Goal: Task Accomplishment & Management: Manage account settings

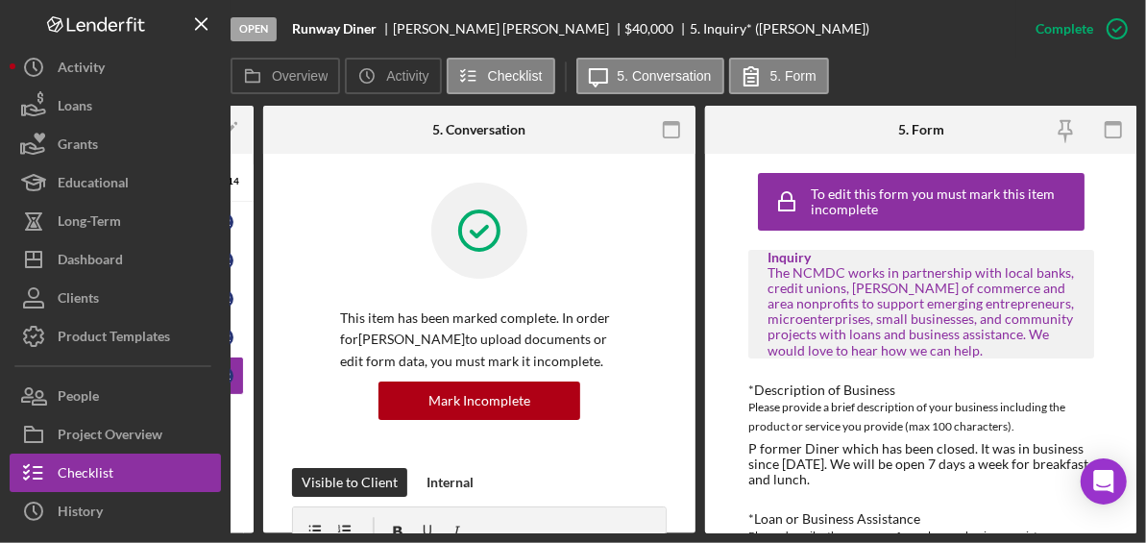
scroll to position [183, 0]
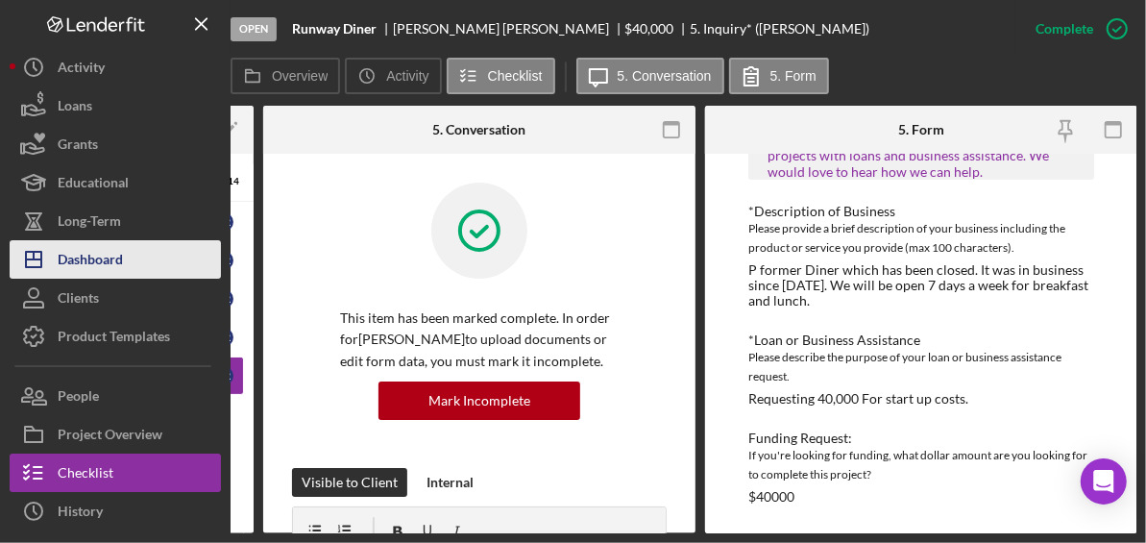
click at [113, 261] on div "Dashboard" at bounding box center [90, 261] width 65 height 43
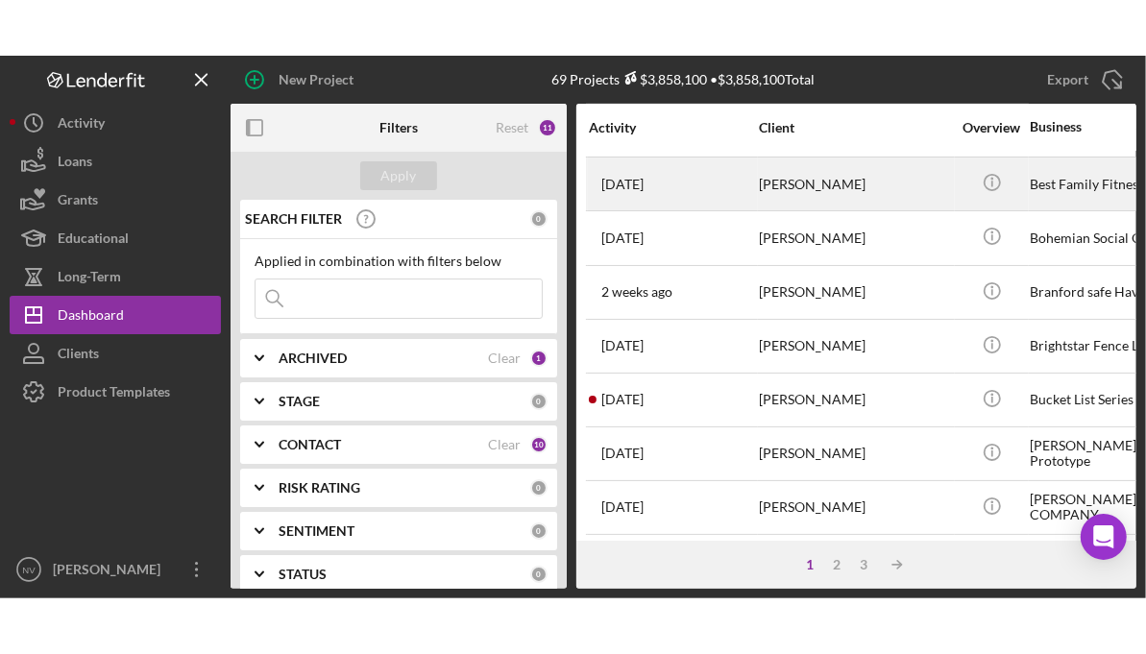
scroll to position [479, 0]
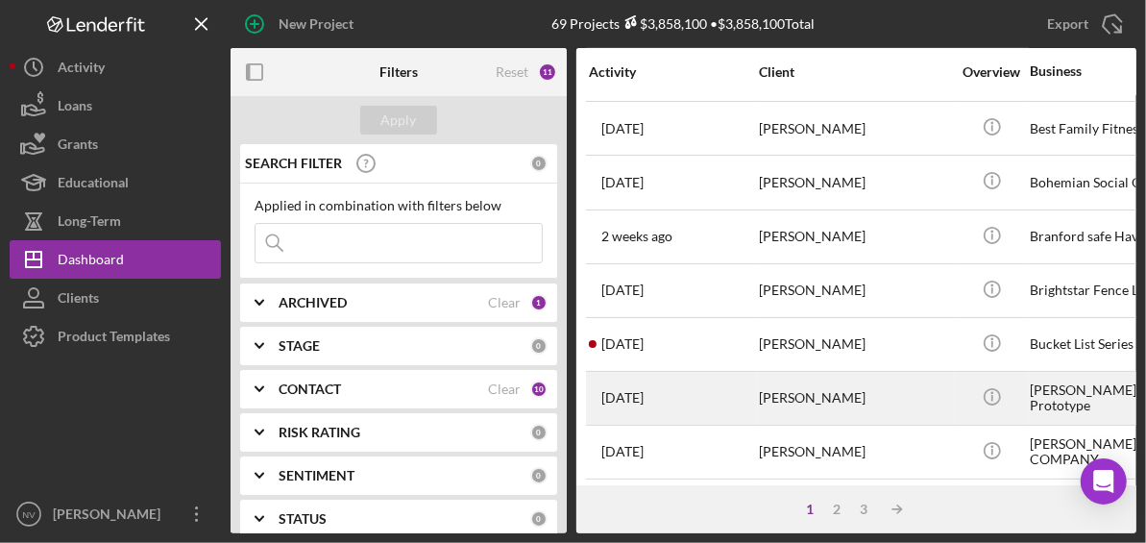
click at [872, 389] on div "[PERSON_NAME]" at bounding box center [855, 398] width 192 height 51
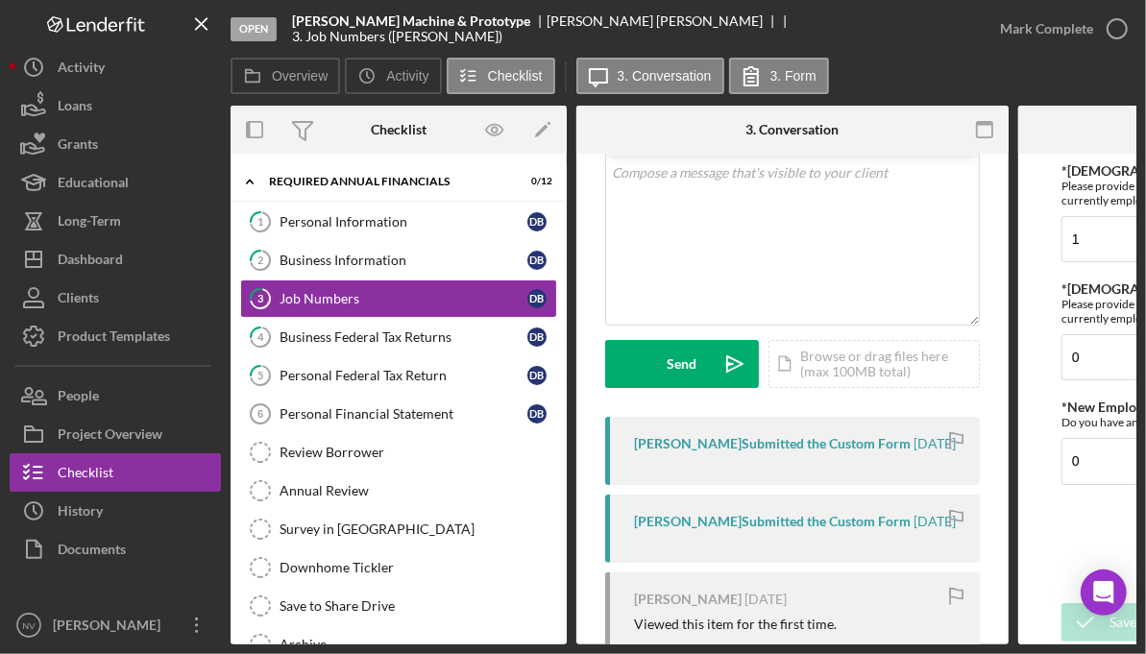
scroll to position [82, 0]
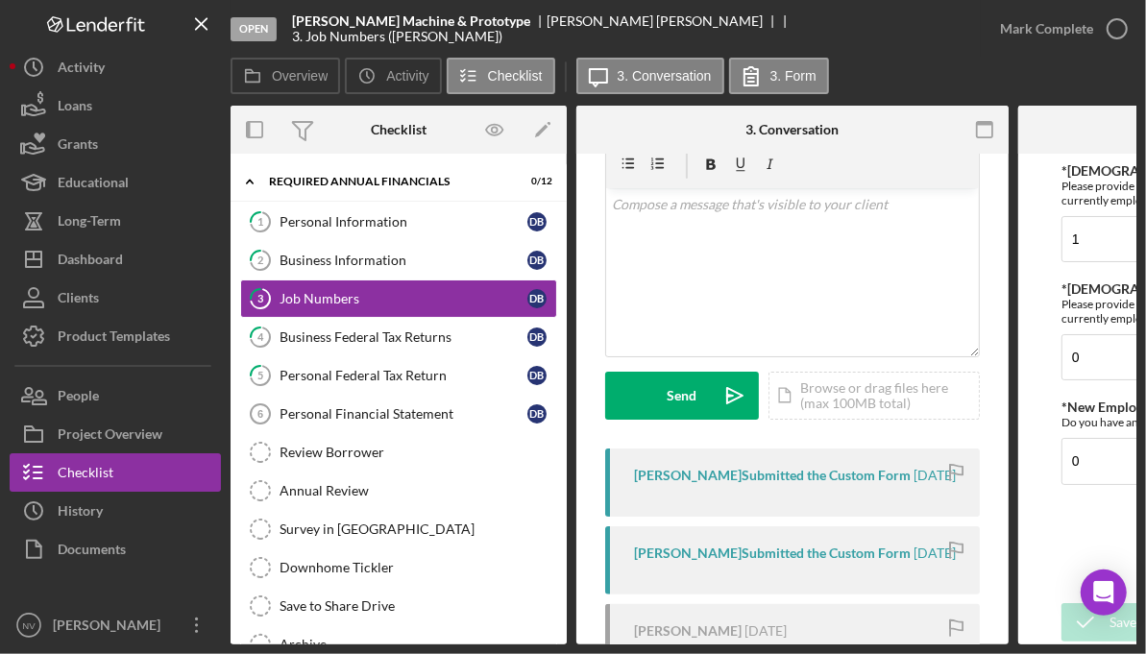
click at [778, 476] on div "[PERSON_NAME] Submitted the Custom Form" at bounding box center [772, 475] width 277 height 15
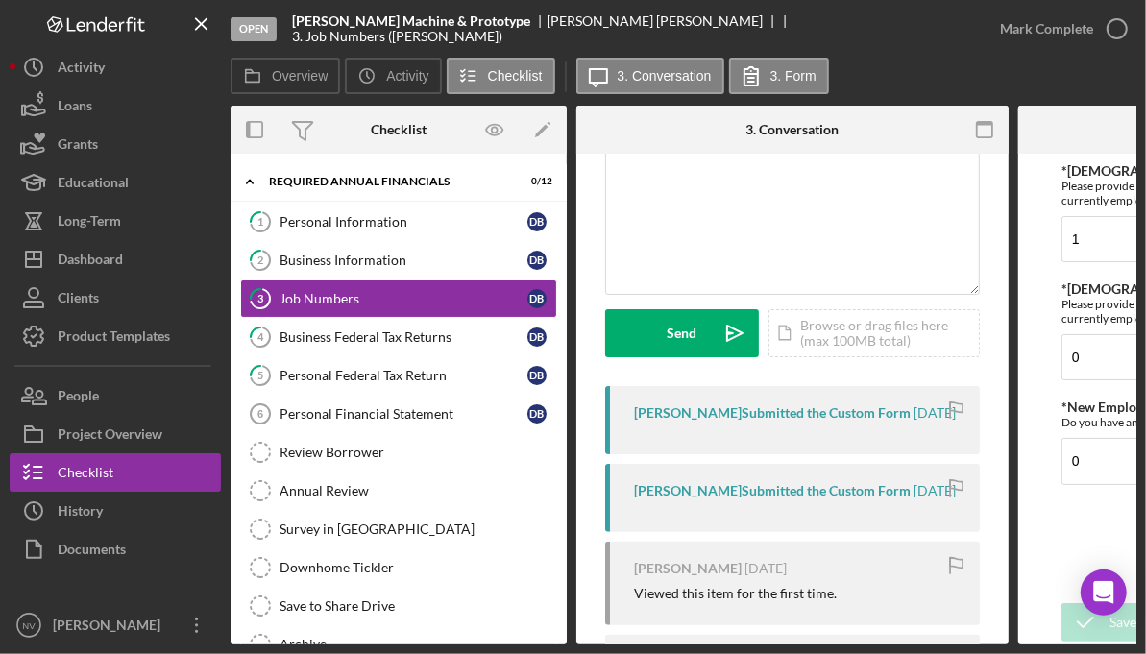
scroll to position [178, 0]
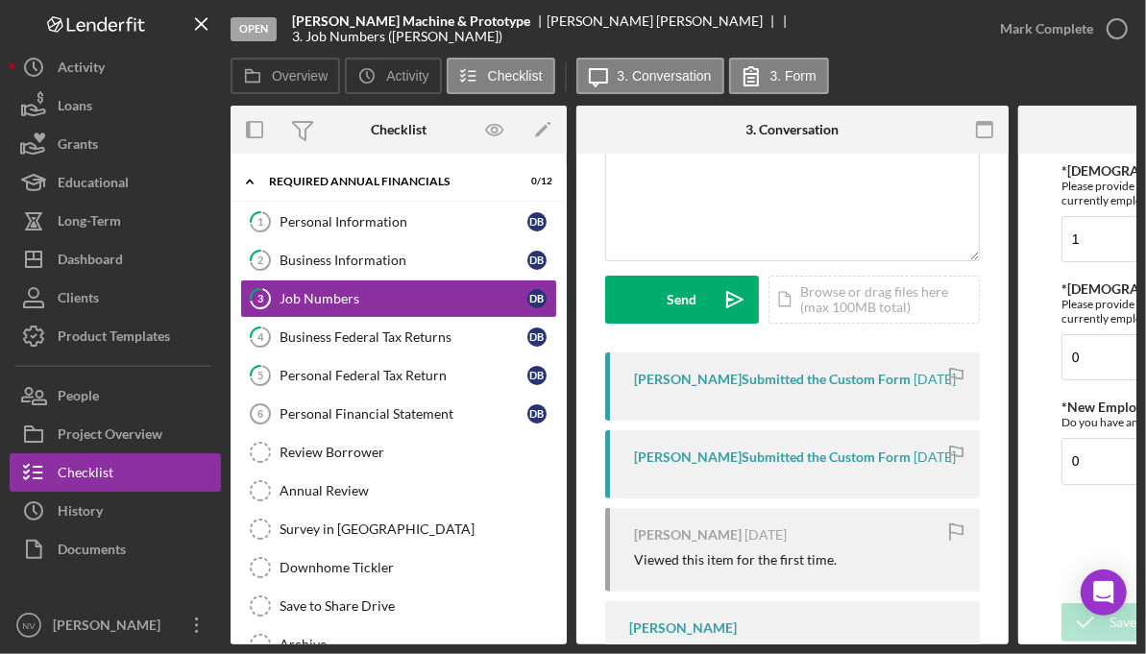
click at [775, 463] on div "[PERSON_NAME] Submitted the Custom Form" at bounding box center [772, 457] width 277 height 15
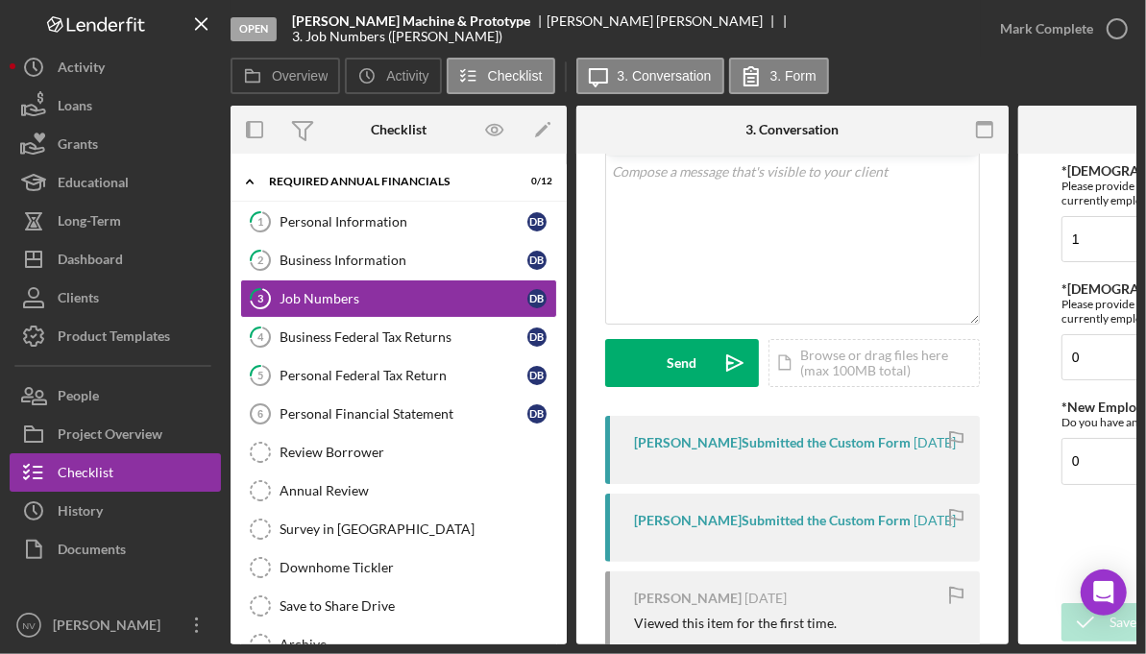
scroll to position [0, 0]
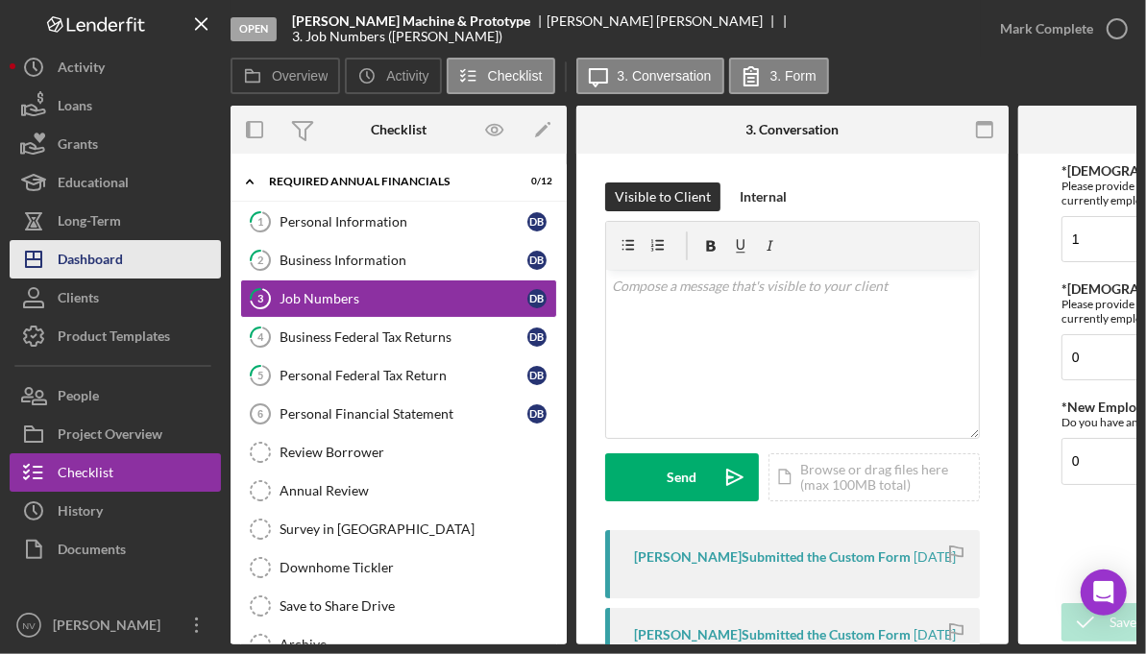
click at [105, 272] on div "Dashboard" at bounding box center [90, 261] width 65 height 43
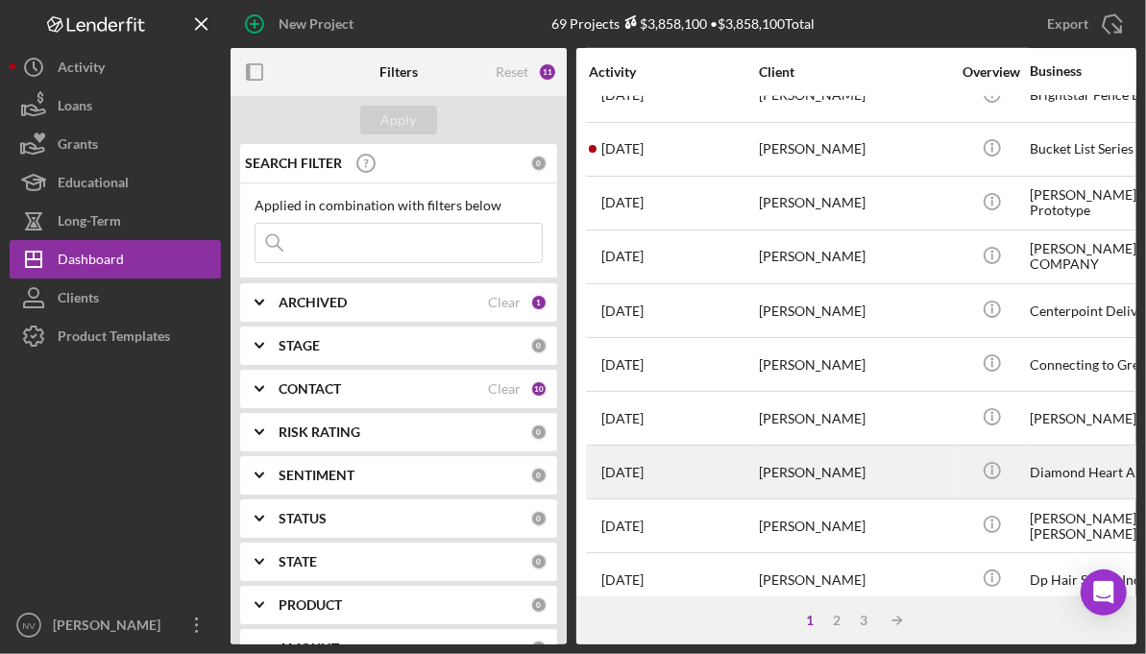
scroll to position [768, 0]
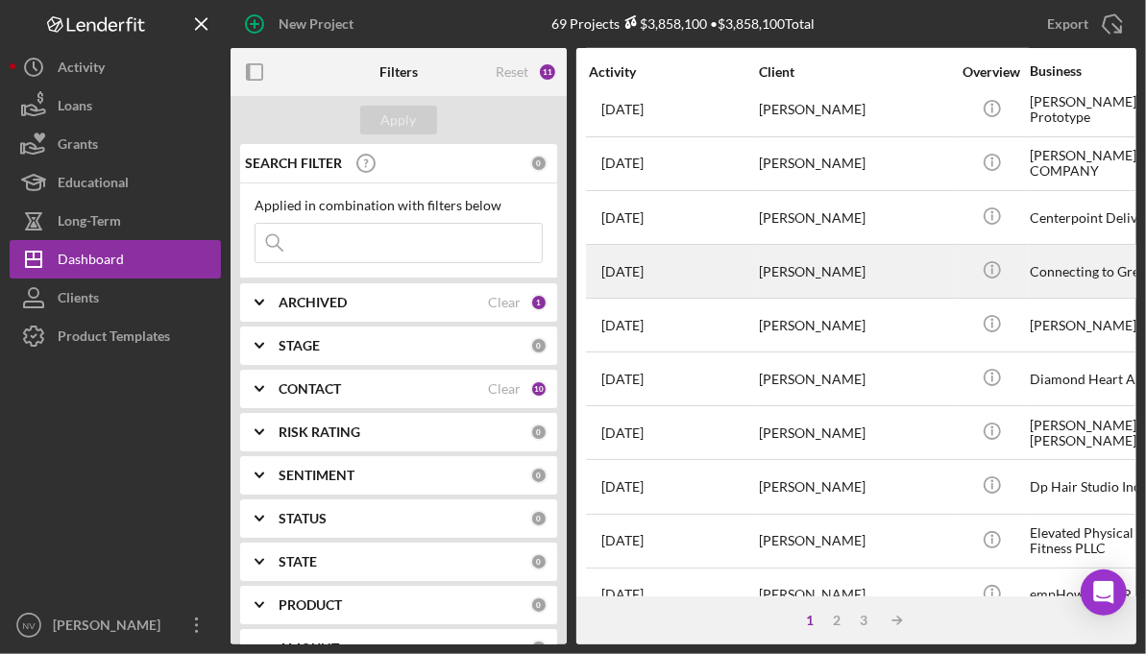
click at [1048, 277] on div "Connecting to Greatness" at bounding box center [1126, 271] width 192 height 51
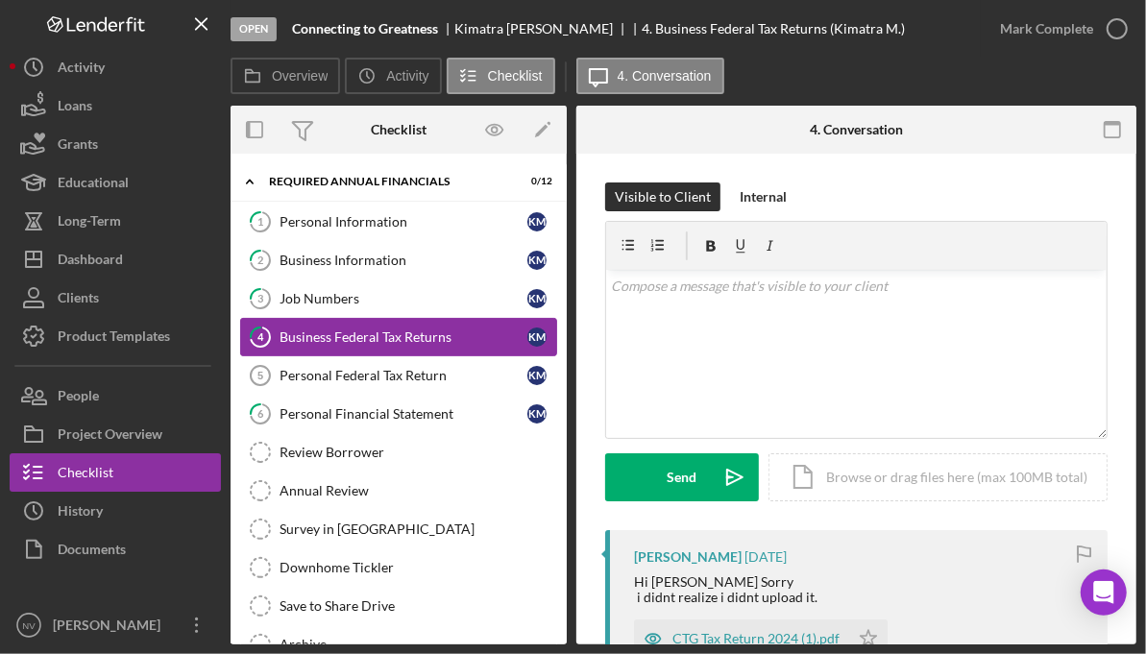
click at [429, 332] on div "Business Federal Tax Returns" at bounding box center [404, 337] width 248 height 15
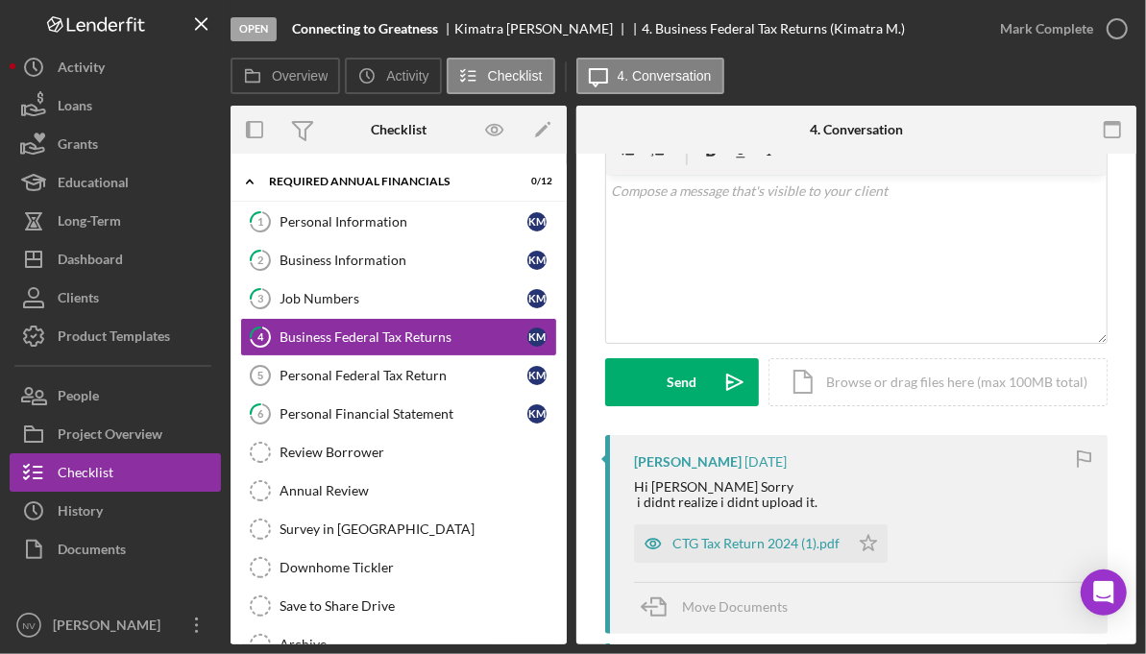
scroll to position [95, 0]
click at [767, 542] on div "CTG Tax Return 2024 (1).pdf" at bounding box center [755, 543] width 167 height 15
